Goal: Task Accomplishment & Management: Complete application form

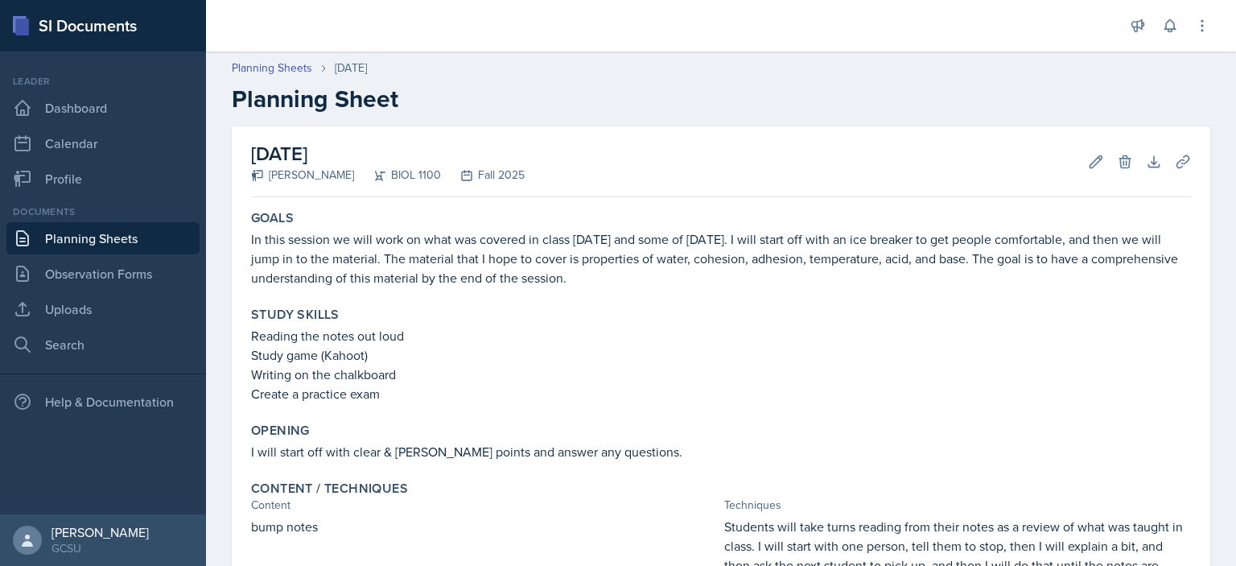
click at [98, 240] on link "Planning Sheets" at bounding box center [102, 238] width 193 height 32
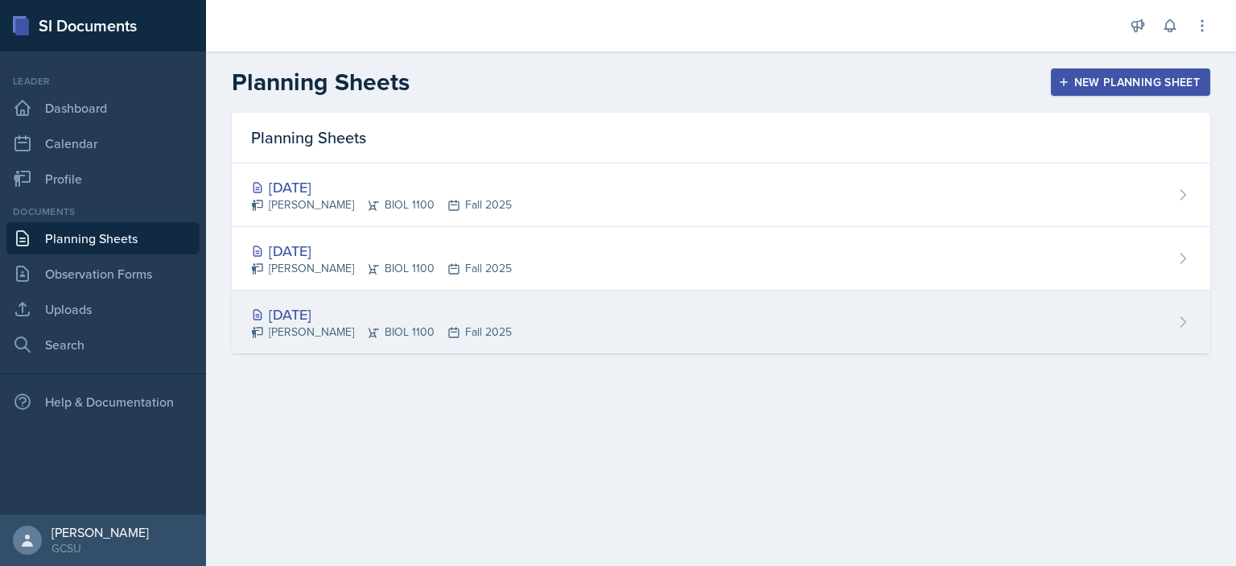
click at [660, 324] on div "[DATE] [PERSON_NAME] BIOL 1100 Fall 2025" at bounding box center [721, 321] width 978 height 63
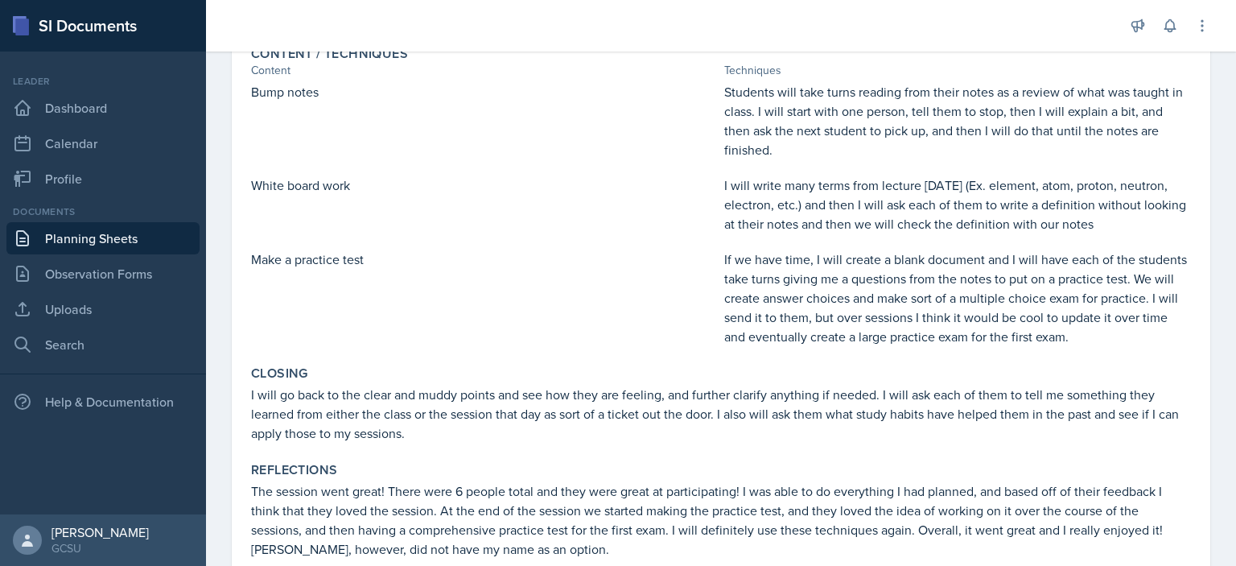
scroll to position [537, 0]
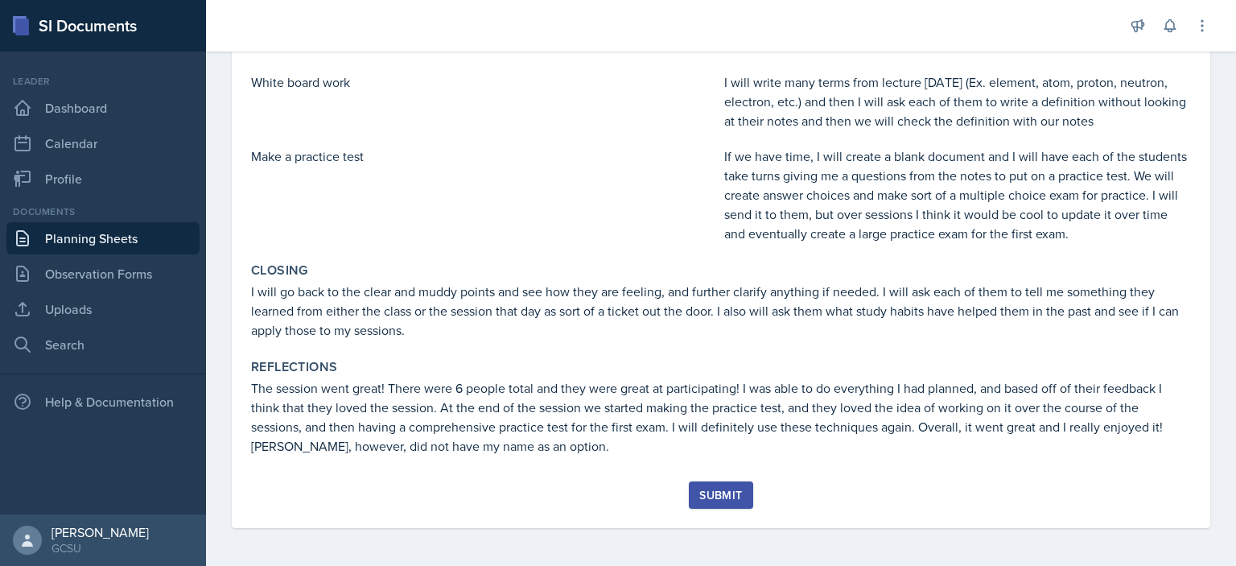
click at [715, 498] on div "Submit" at bounding box center [720, 494] width 43 height 13
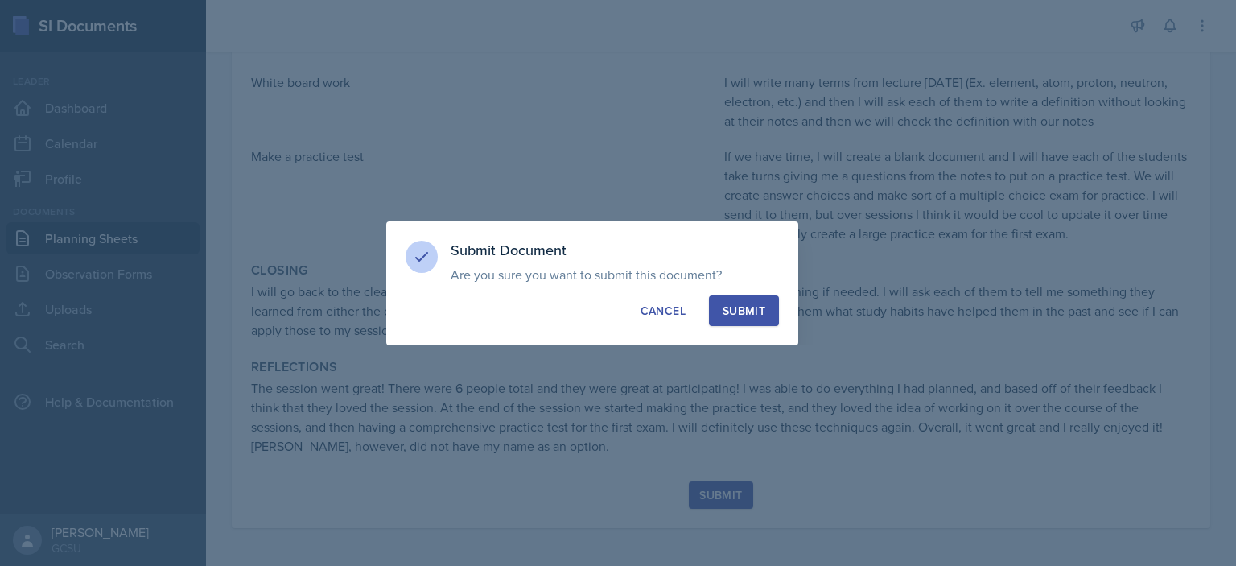
click at [732, 315] on div "Submit" at bounding box center [743, 310] width 43 height 16
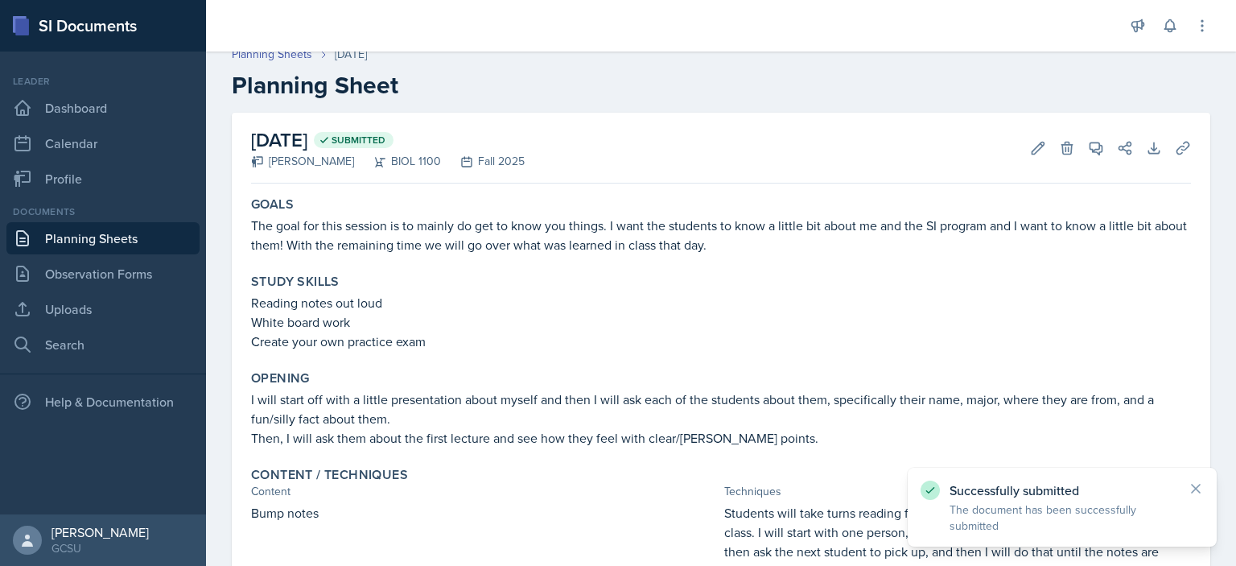
scroll to position [0, 0]
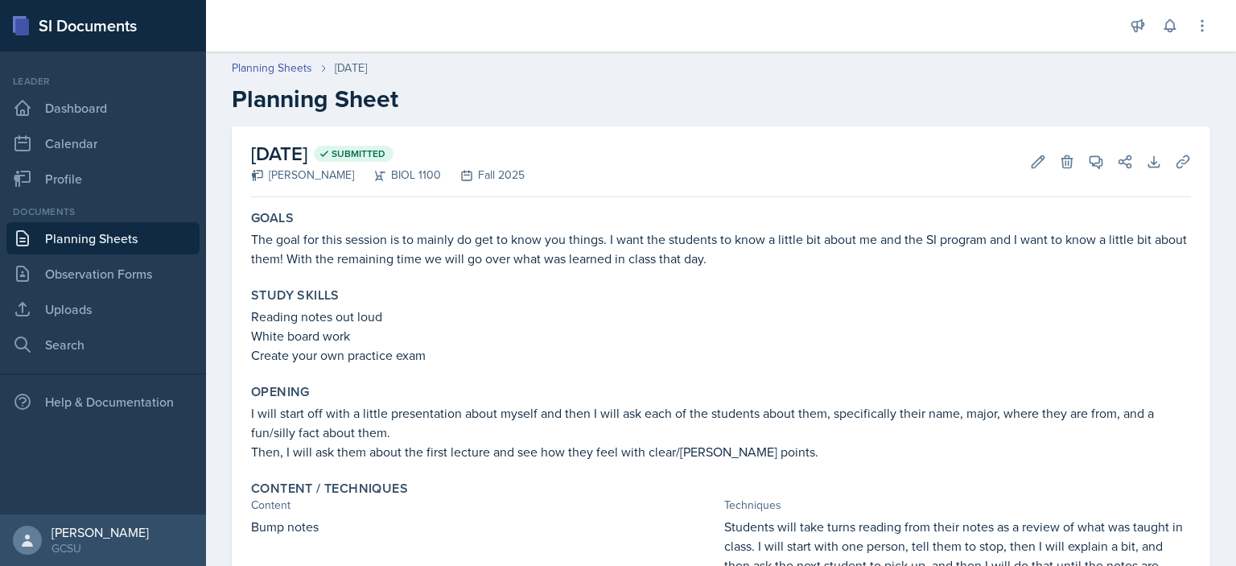
click at [88, 239] on link "Planning Sheets" at bounding box center [102, 238] width 193 height 32
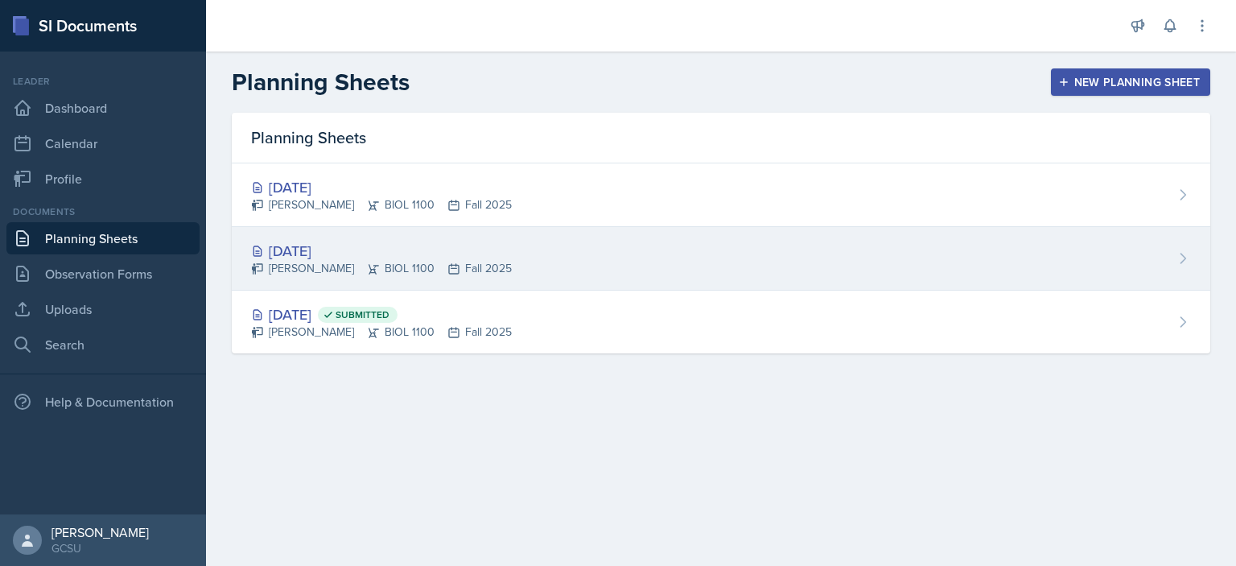
click at [363, 250] on div "[DATE]" at bounding box center [381, 251] width 261 height 22
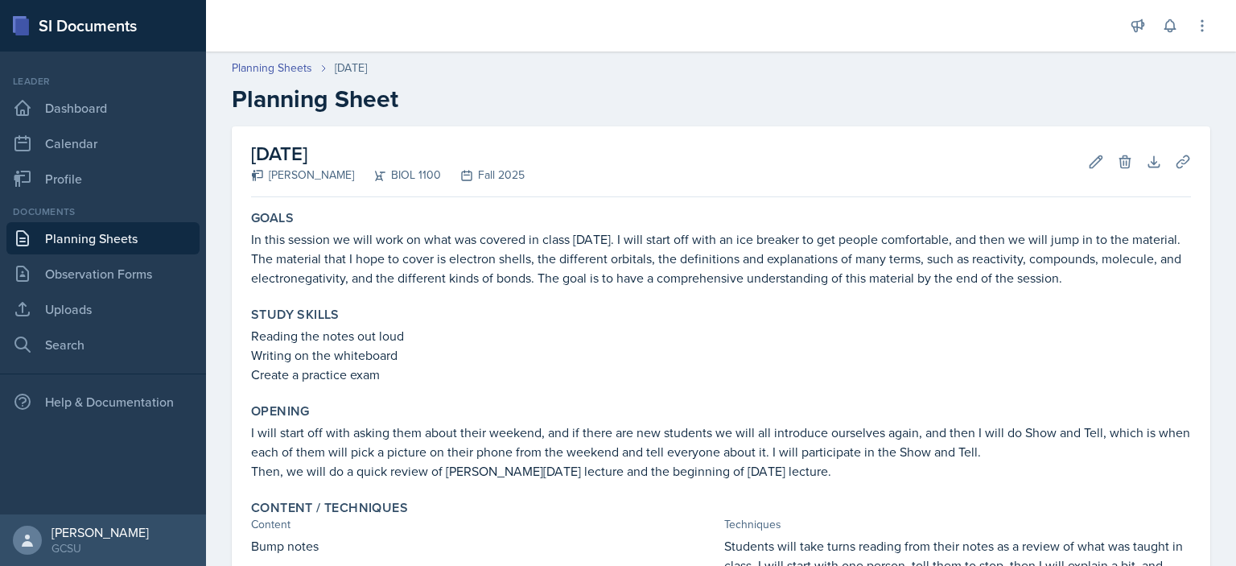
scroll to position [537, 0]
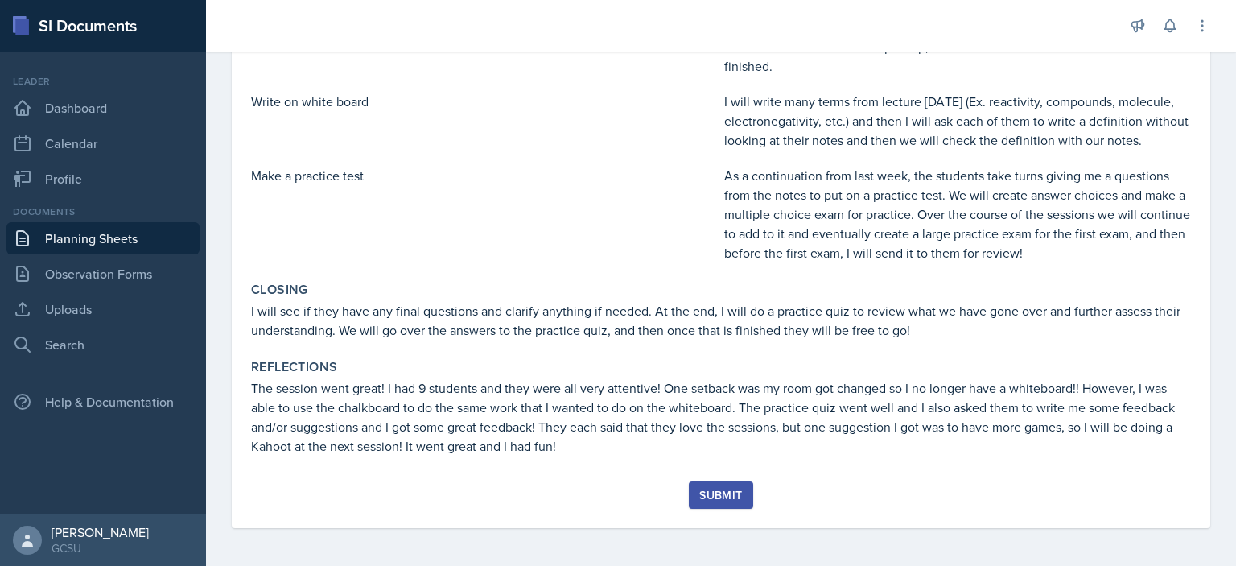
click at [724, 494] on div "Submit" at bounding box center [720, 494] width 43 height 13
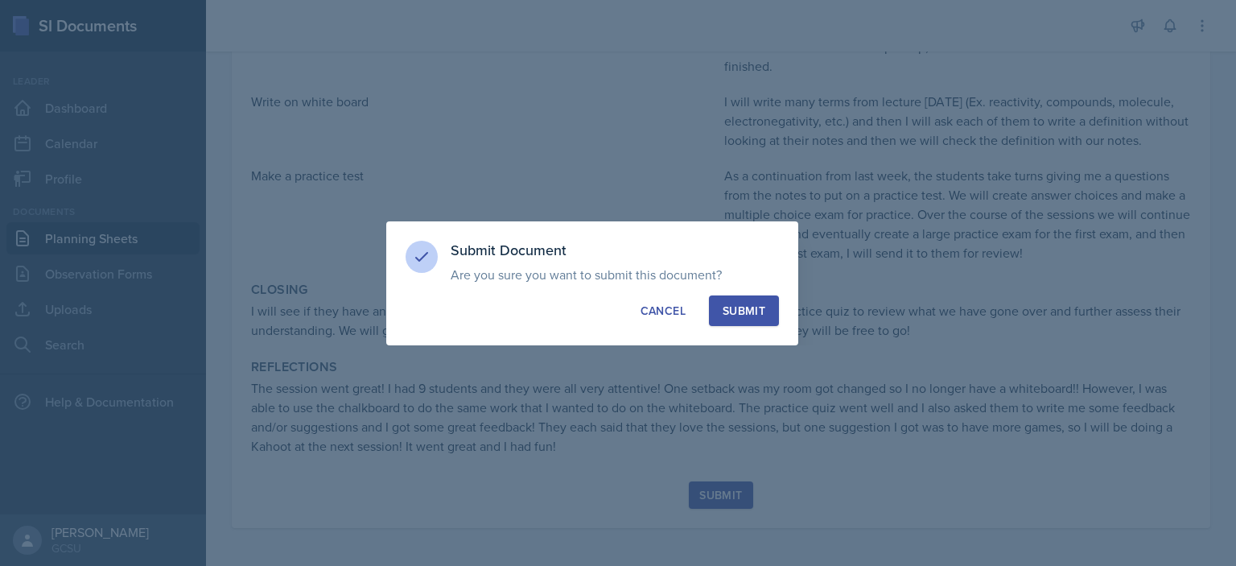
click at [726, 305] on div "Submit" at bounding box center [743, 310] width 43 height 16
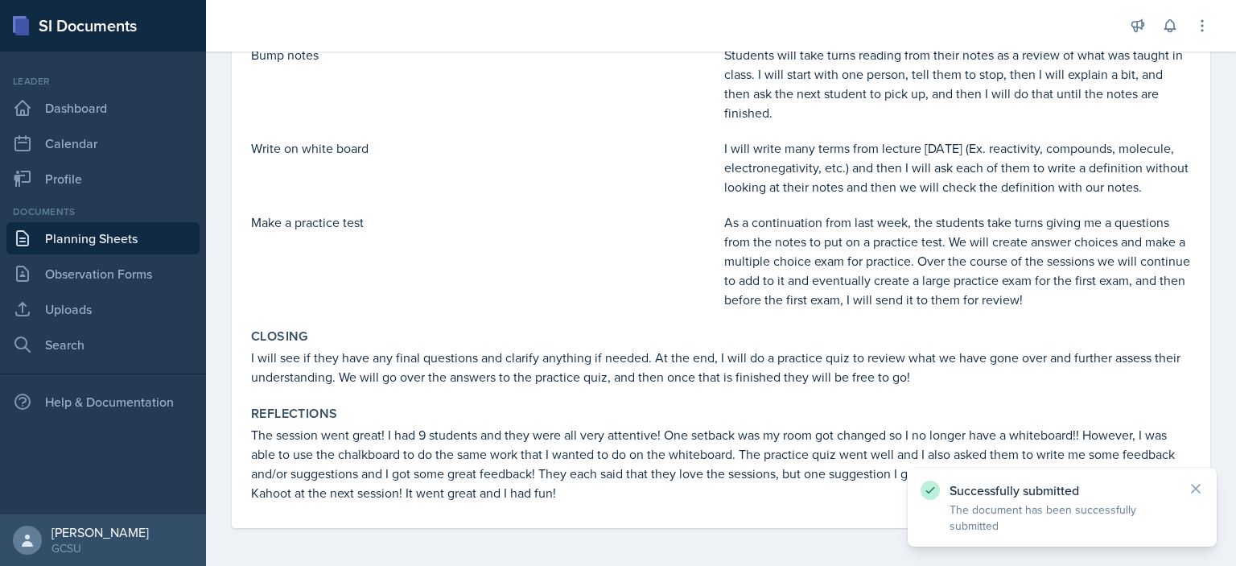
click at [77, 249] on link "Planning Sheets" at bounding box center [102, 238] width 193 height 32
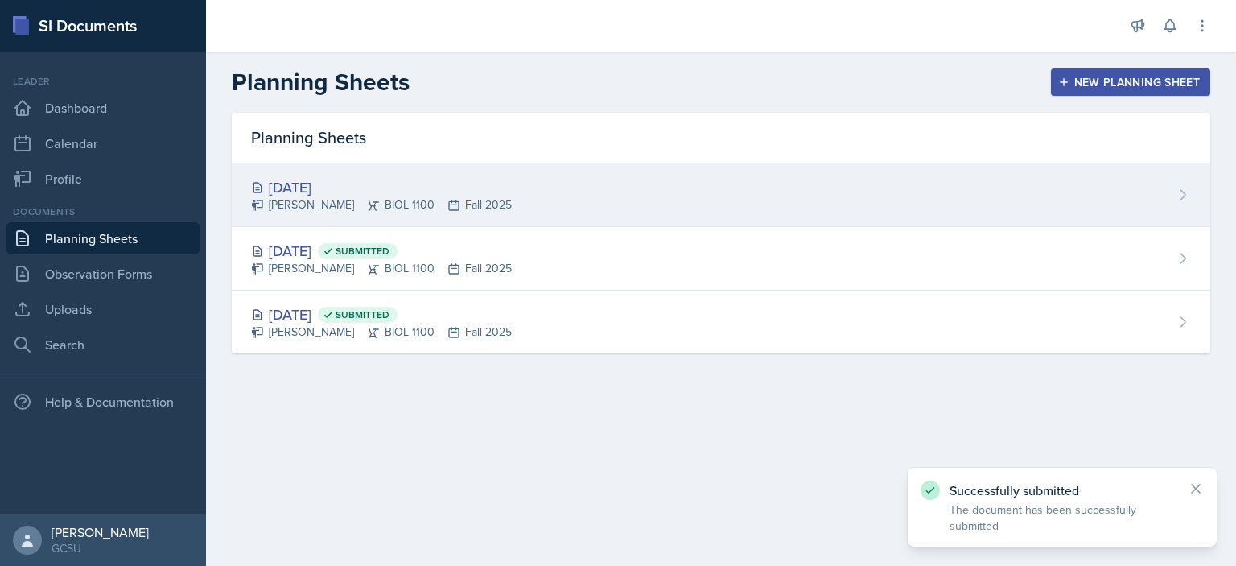
click at [360, 185] on div "[DATE]" at bounding box center [381, 187] width 261 height 22
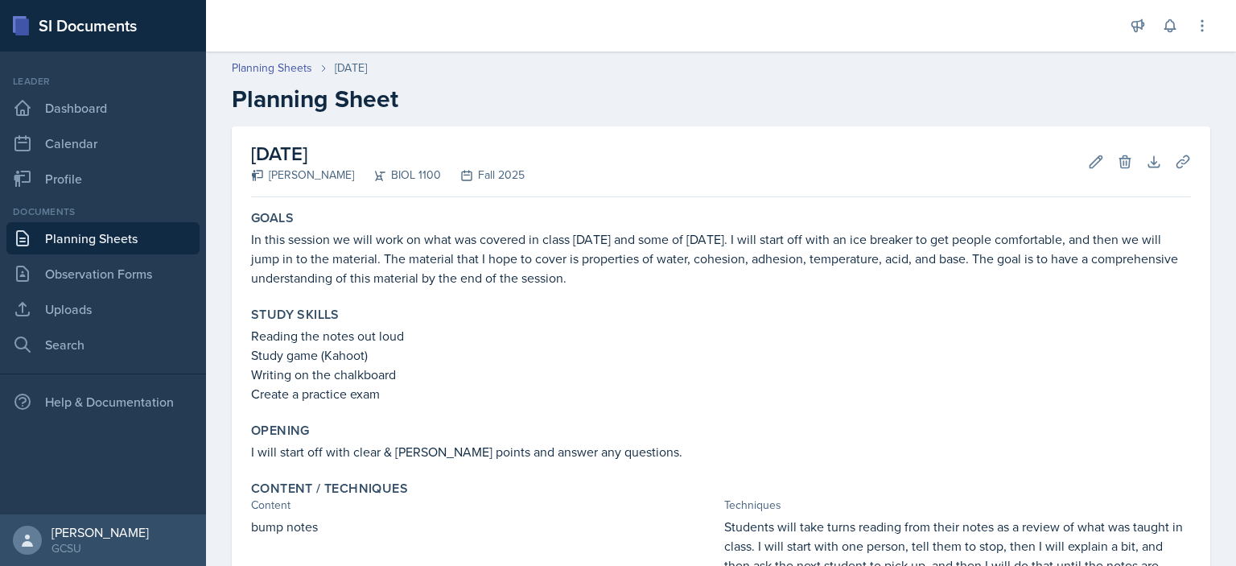
click at [88, 232] on link "Planning Sheets" at bounding box center [102, 238] width 193 height 32
